Goal: Transaction & Acquisition: Purchase product/service

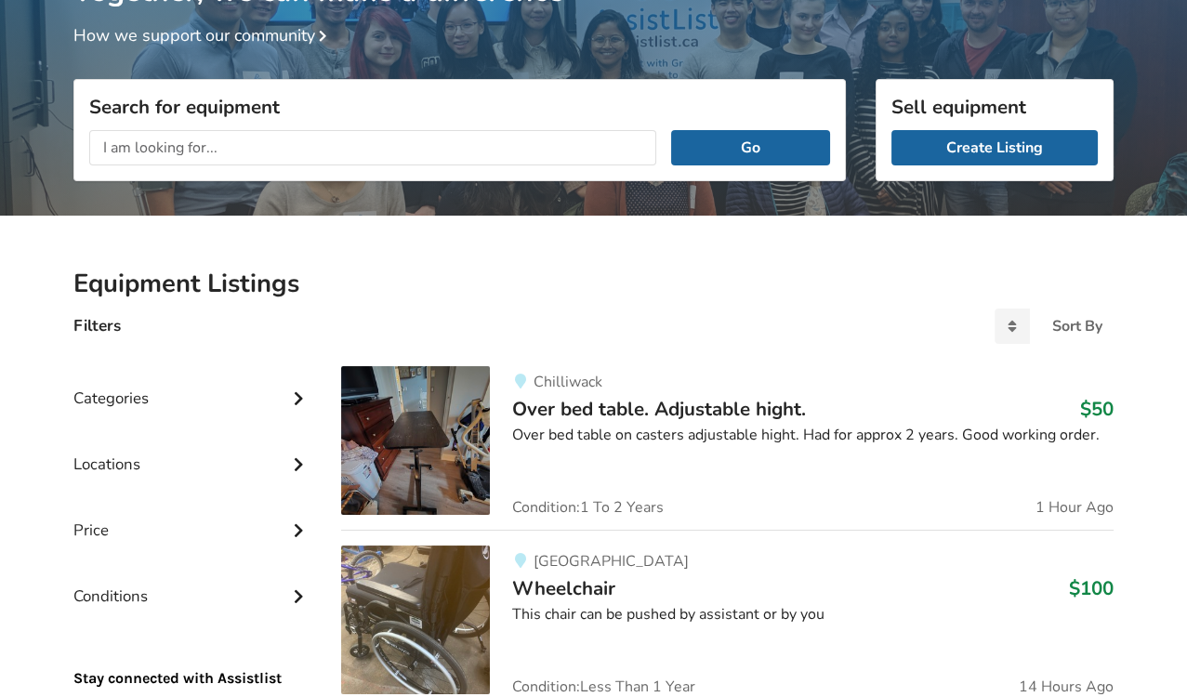
scroll to position [171, 0]
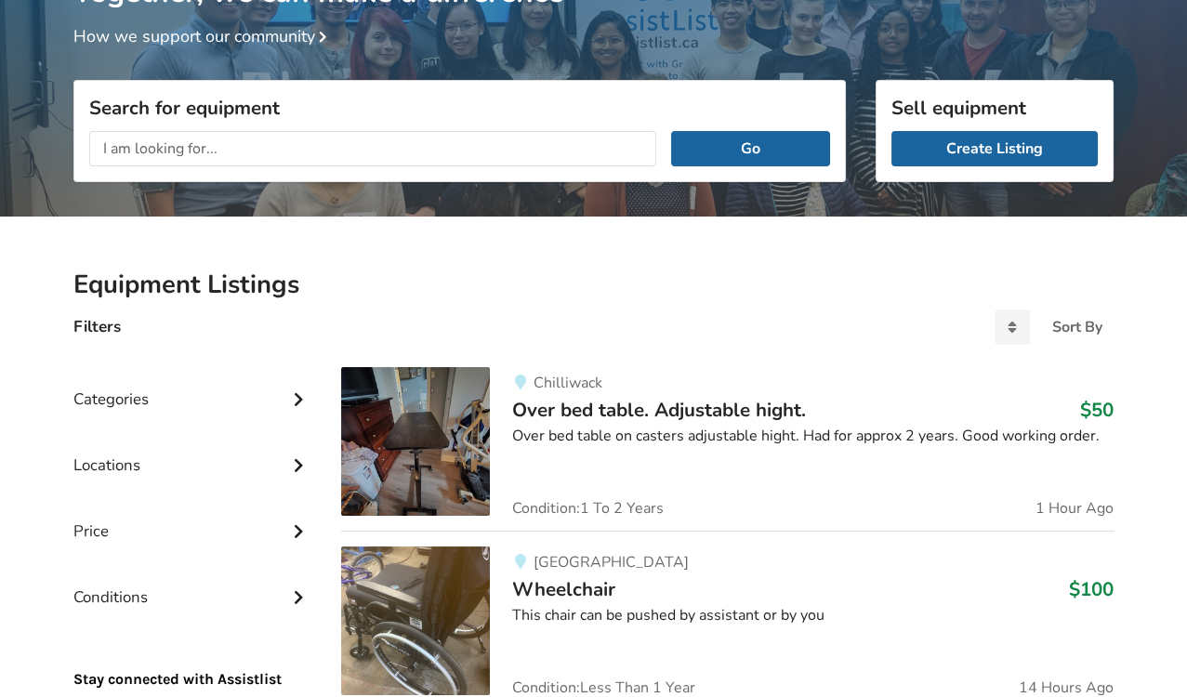
click at [226, 152] on input "text" at bounding box center [372, 148] width 567 height 35
click at [238, 147] on input "text" at bounding box center [372, 148] width 567 height 35
type input "[GEOGRAPHIC_DATA]"
click at [671, 131] on button "Go" at bounding box center [750, 148] width 159 height 35
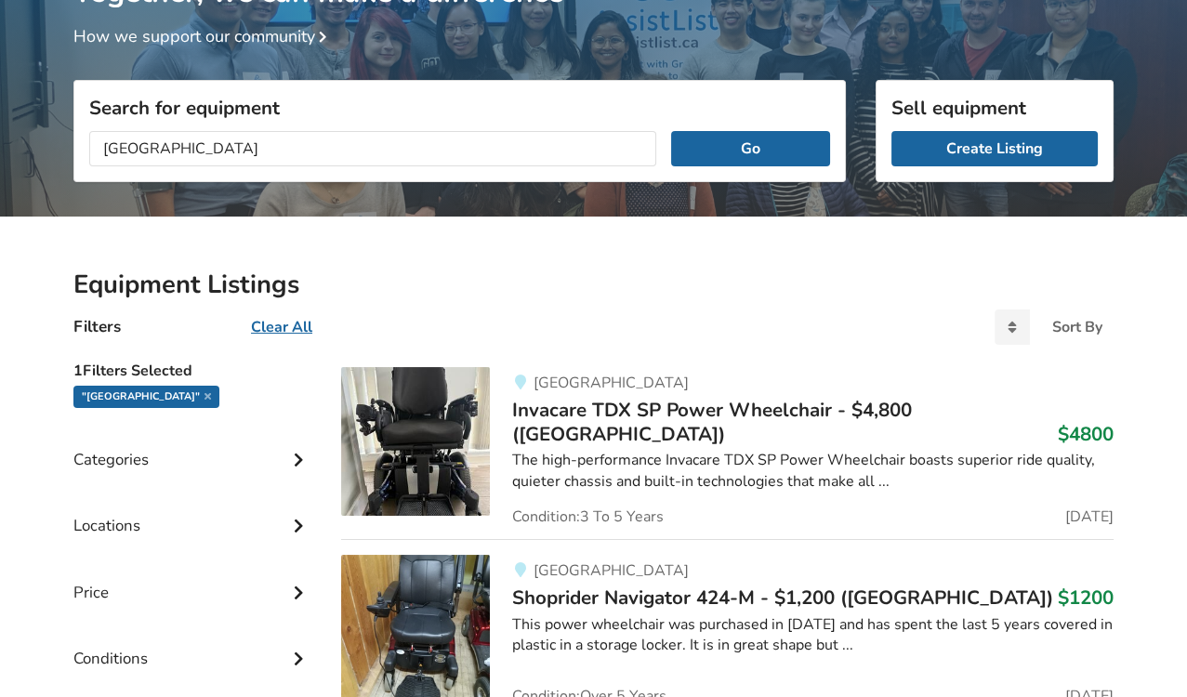
scroll to position [1, 0]
click at [323, 153] on input "[GEOGRAPHIC_DATA]" at bounding box center [372, 148] width 567 height 35
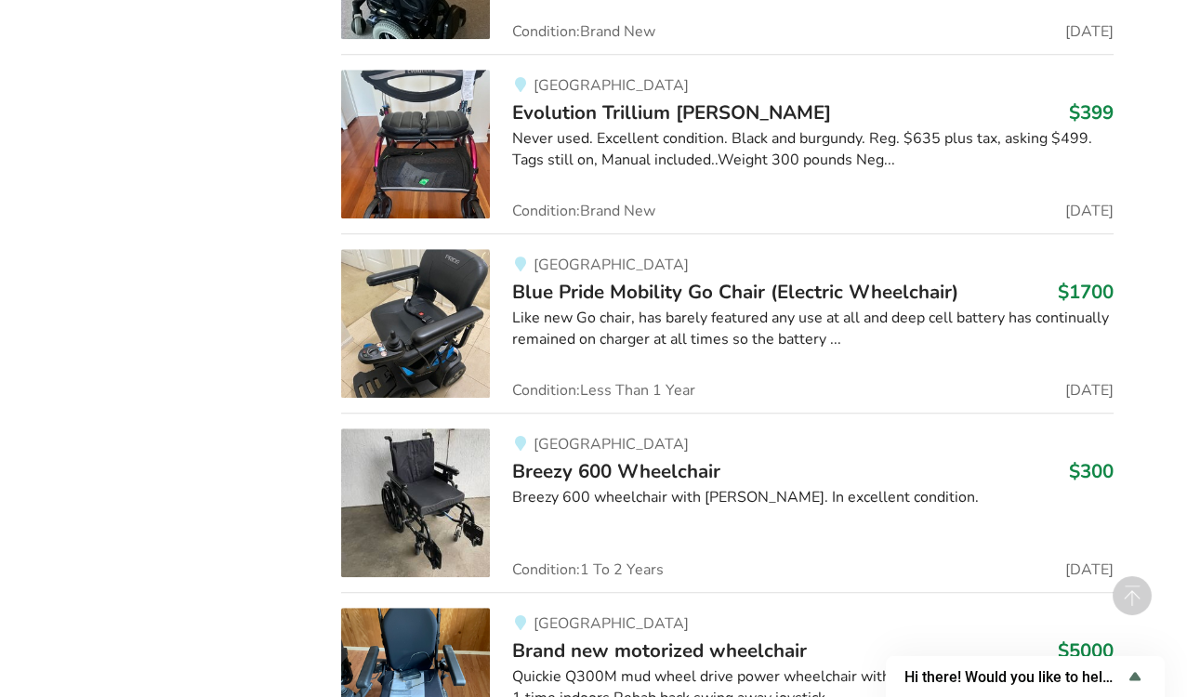
scroll to position [0, 0]
click at [578, 487] on div "Breezy 600 wheelchair with [PERSON_NAME]. In excellent condition." at bounding box center [812, 497] width 601 height 21
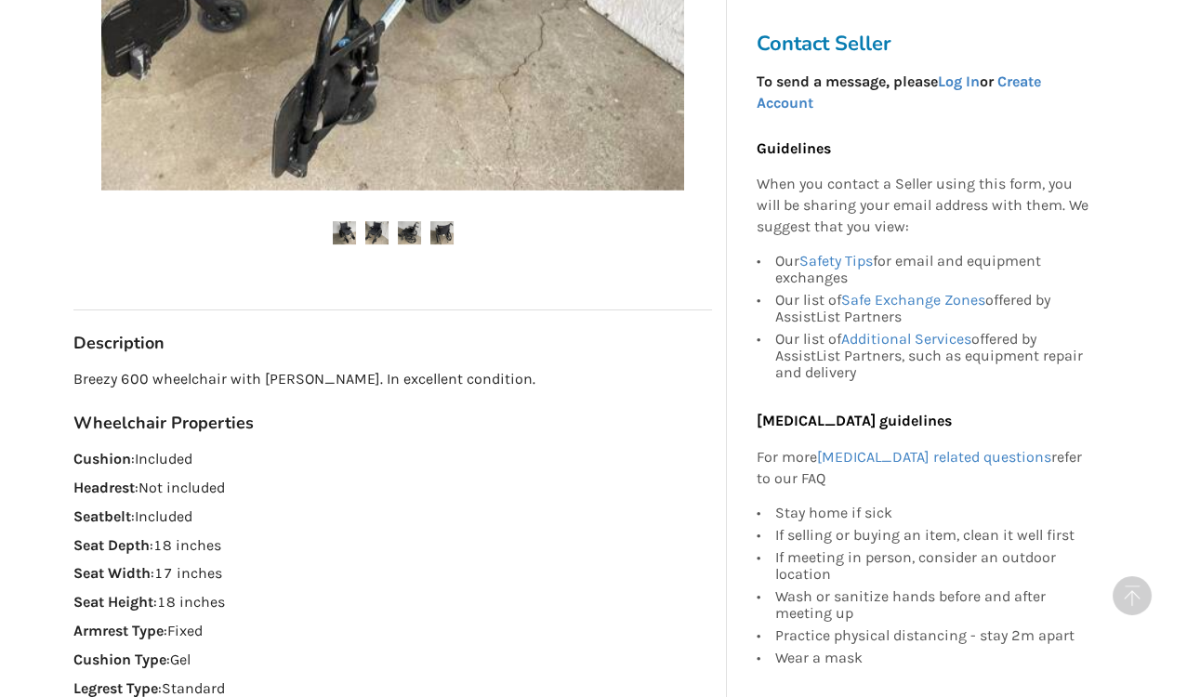
scroll to position [734, 0]
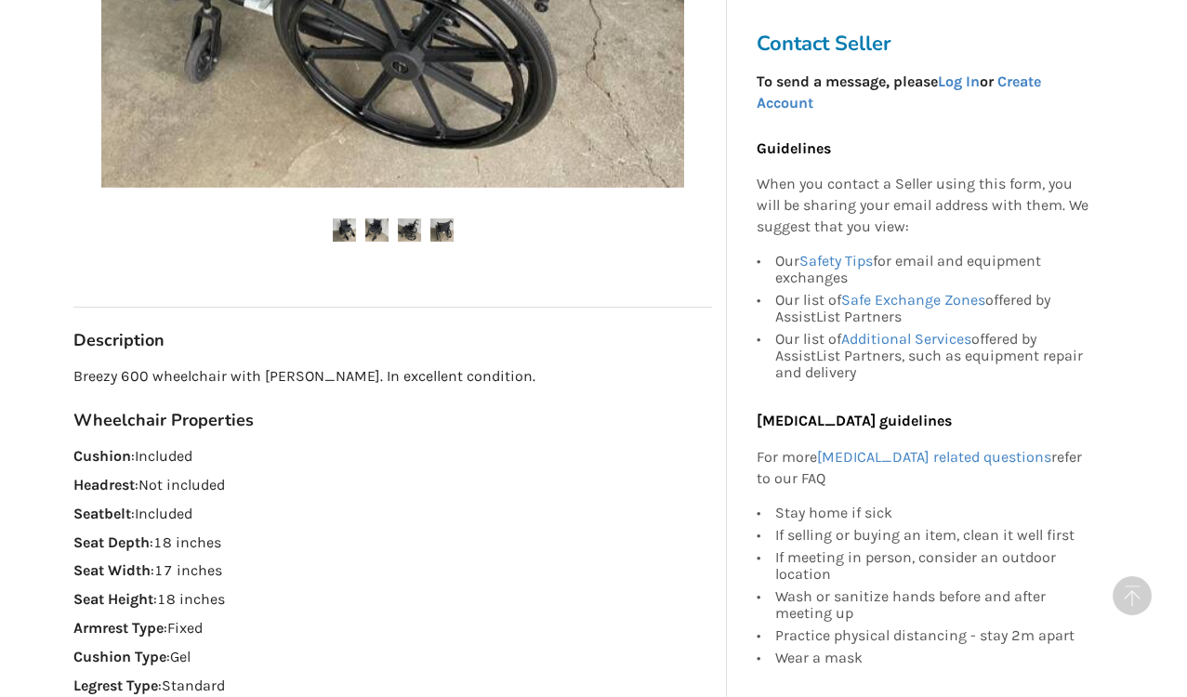
scroll to position [1936, 0]
